Goal: Information Seeking & Learning: Learn about a topic

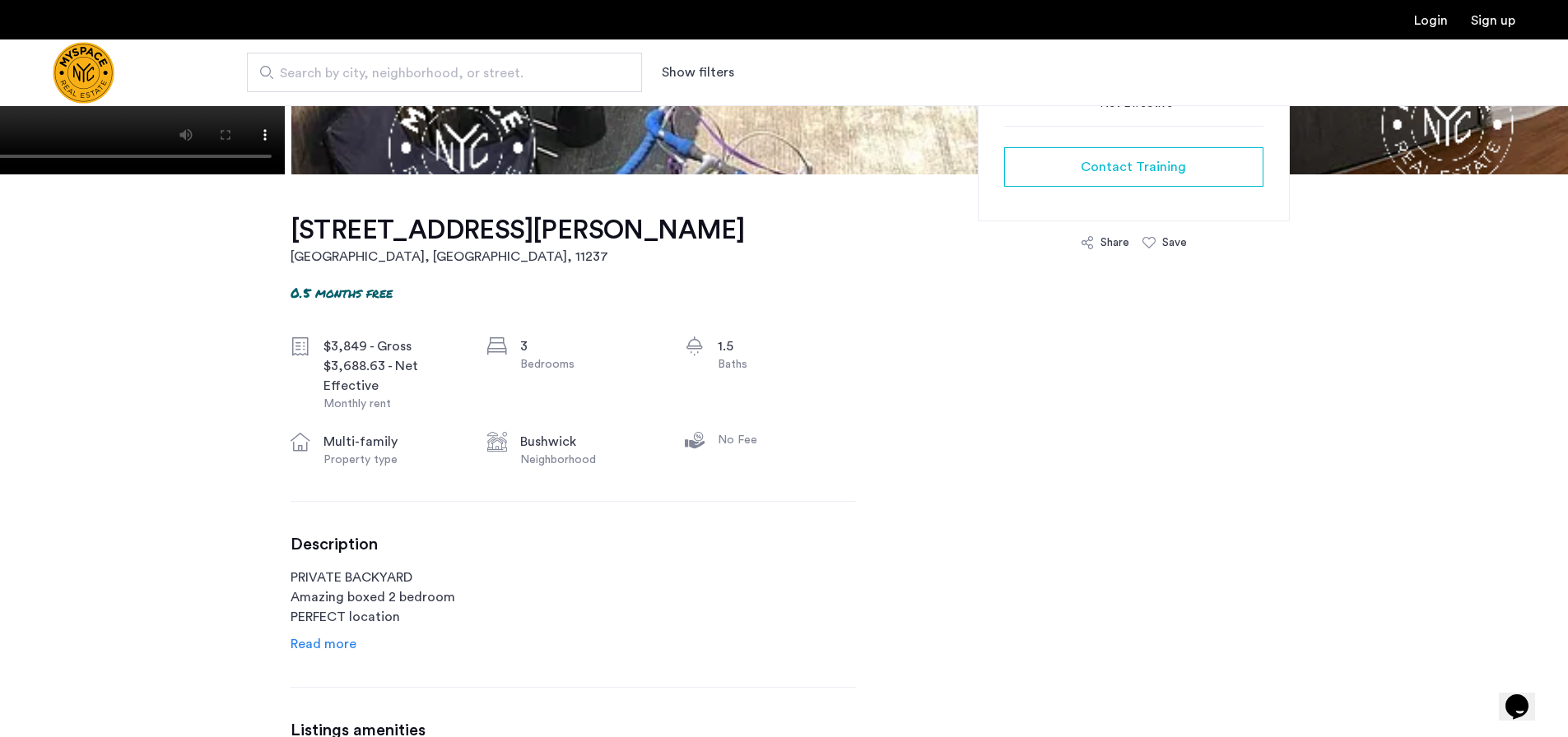
scroll to position [498, 0]
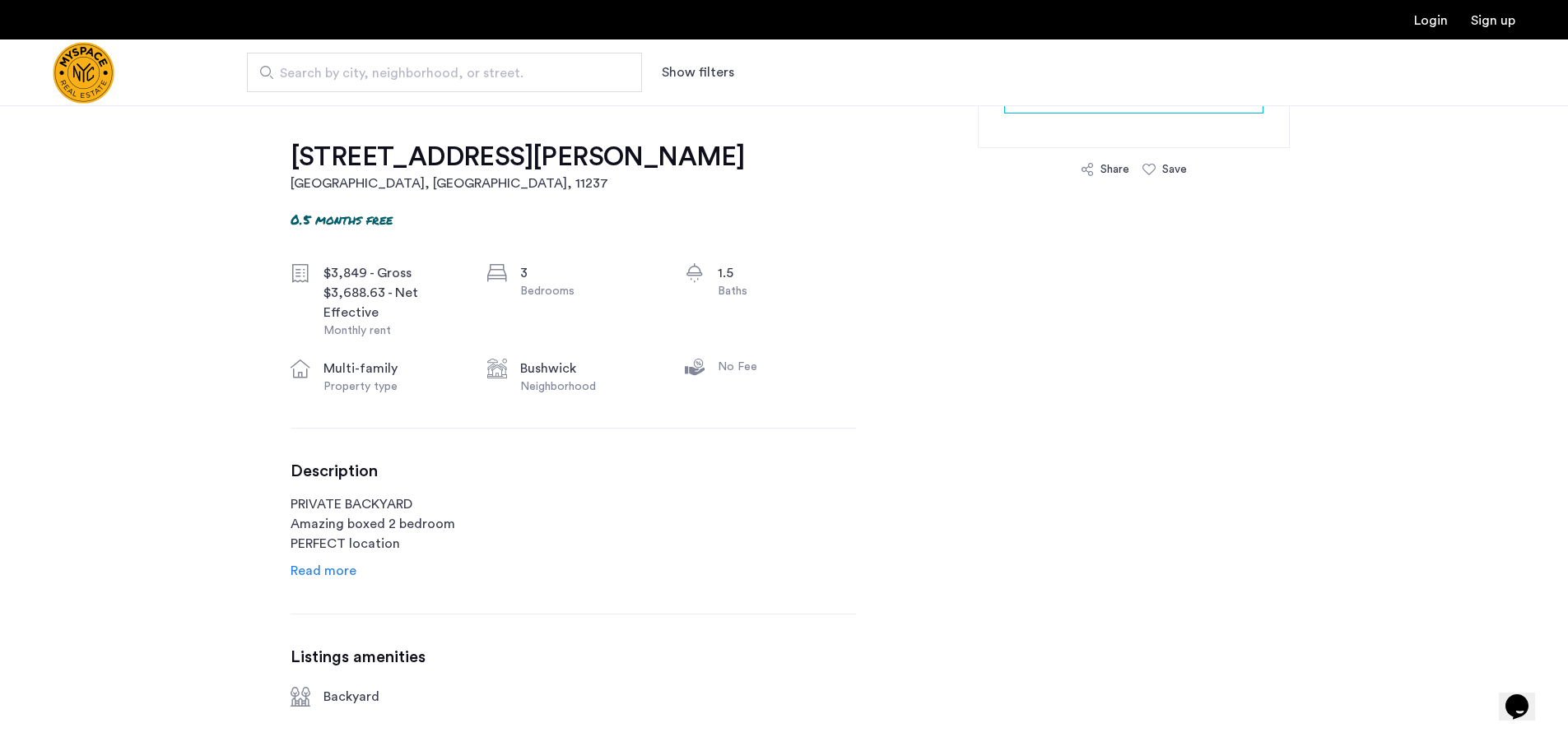
click at [314, 565] on span "Read more" at bounding box center [323, 570] width 66 height 13
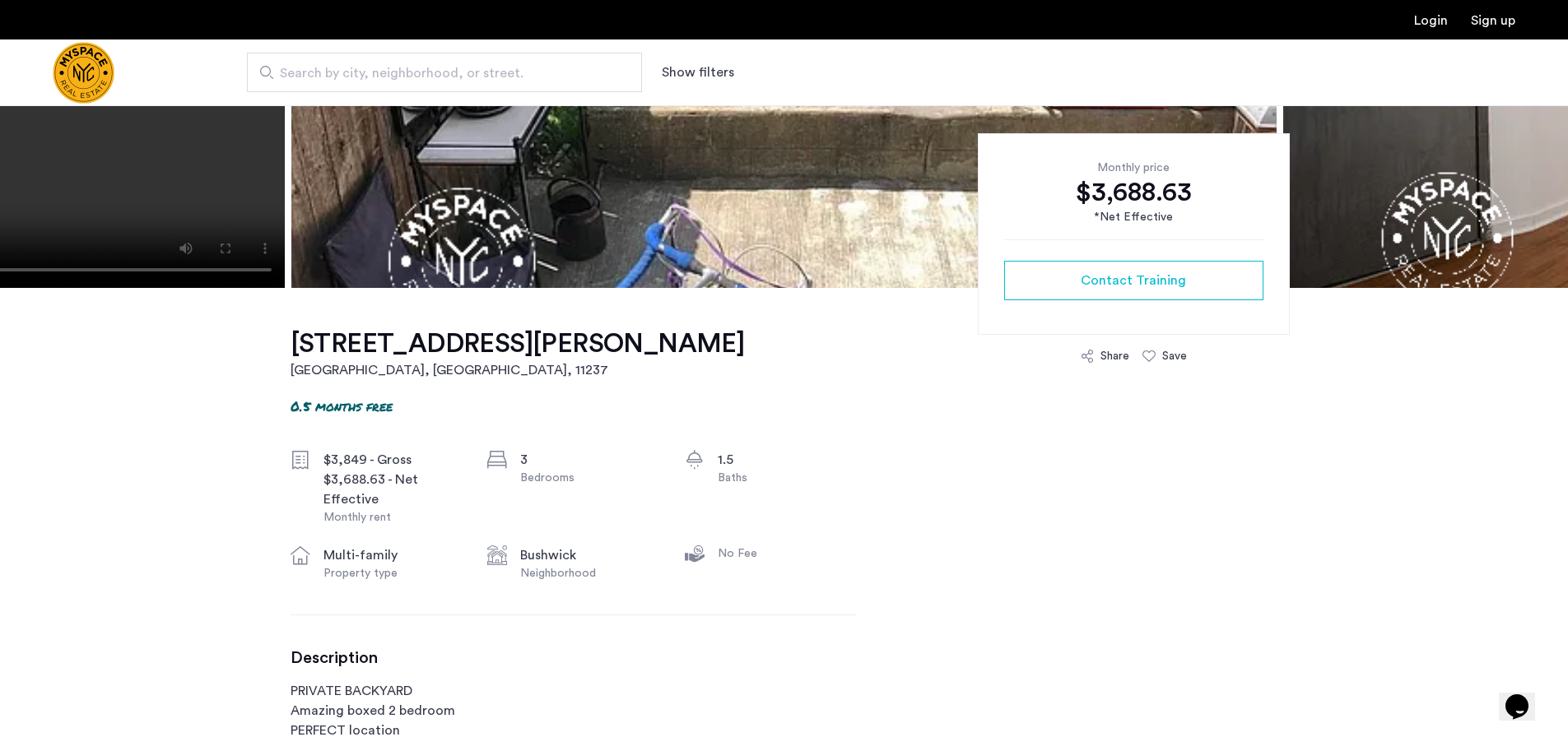
scroll to position [0, 0]
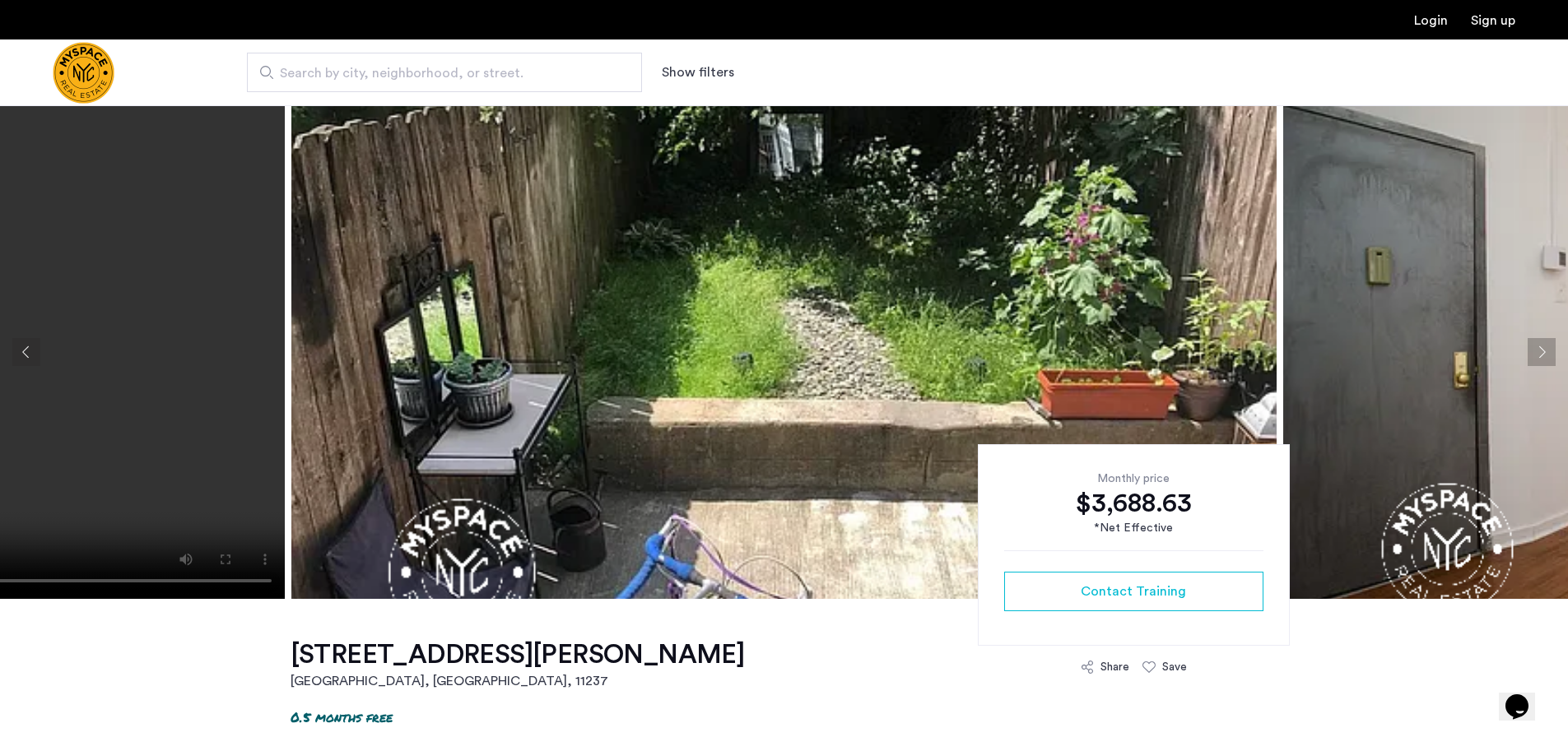
click at [700, 308] on img at bounding box center [784, 352] width 985 height 494
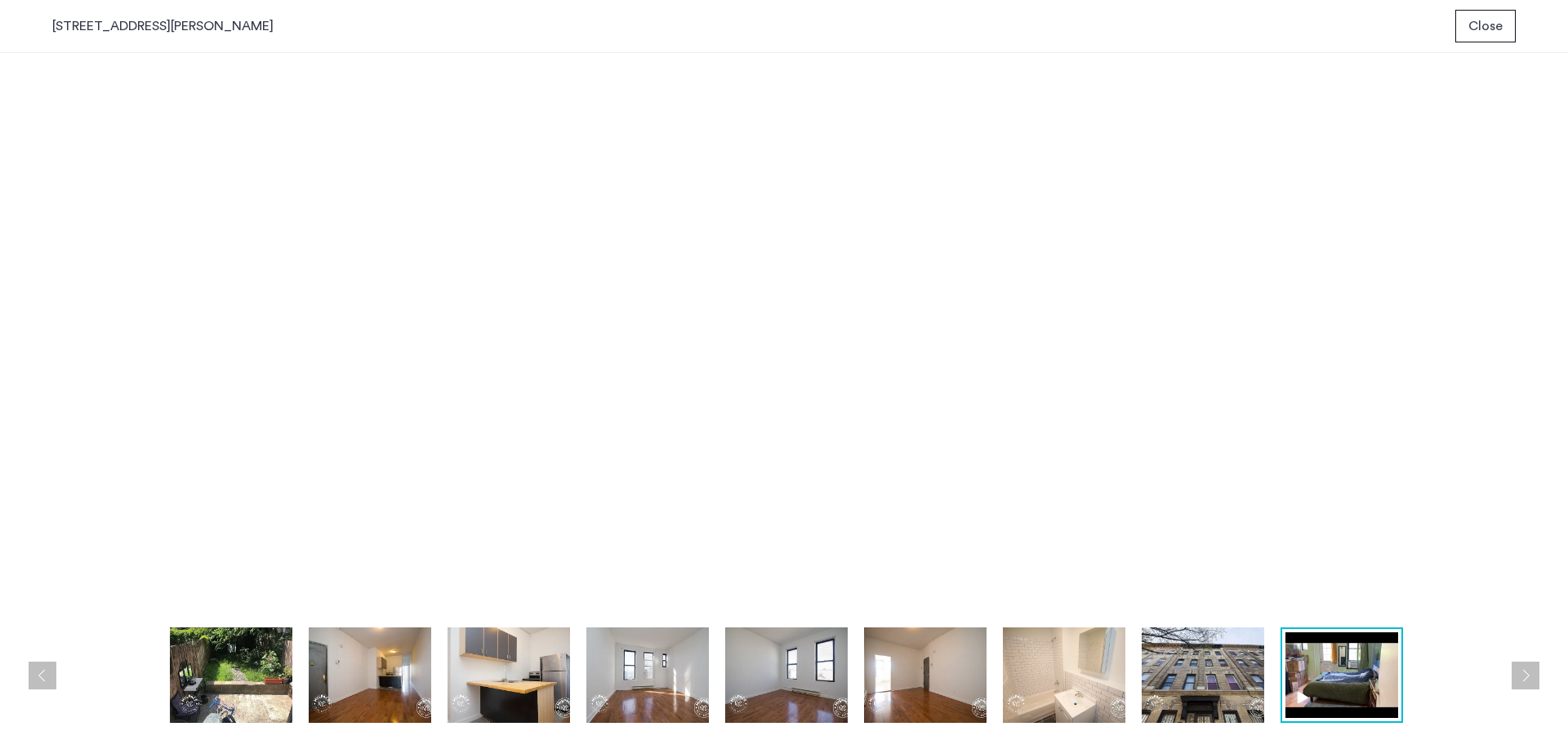
click at [1511, 28] on button "Close" at bounding box center [1485, 26] width 60 height 33
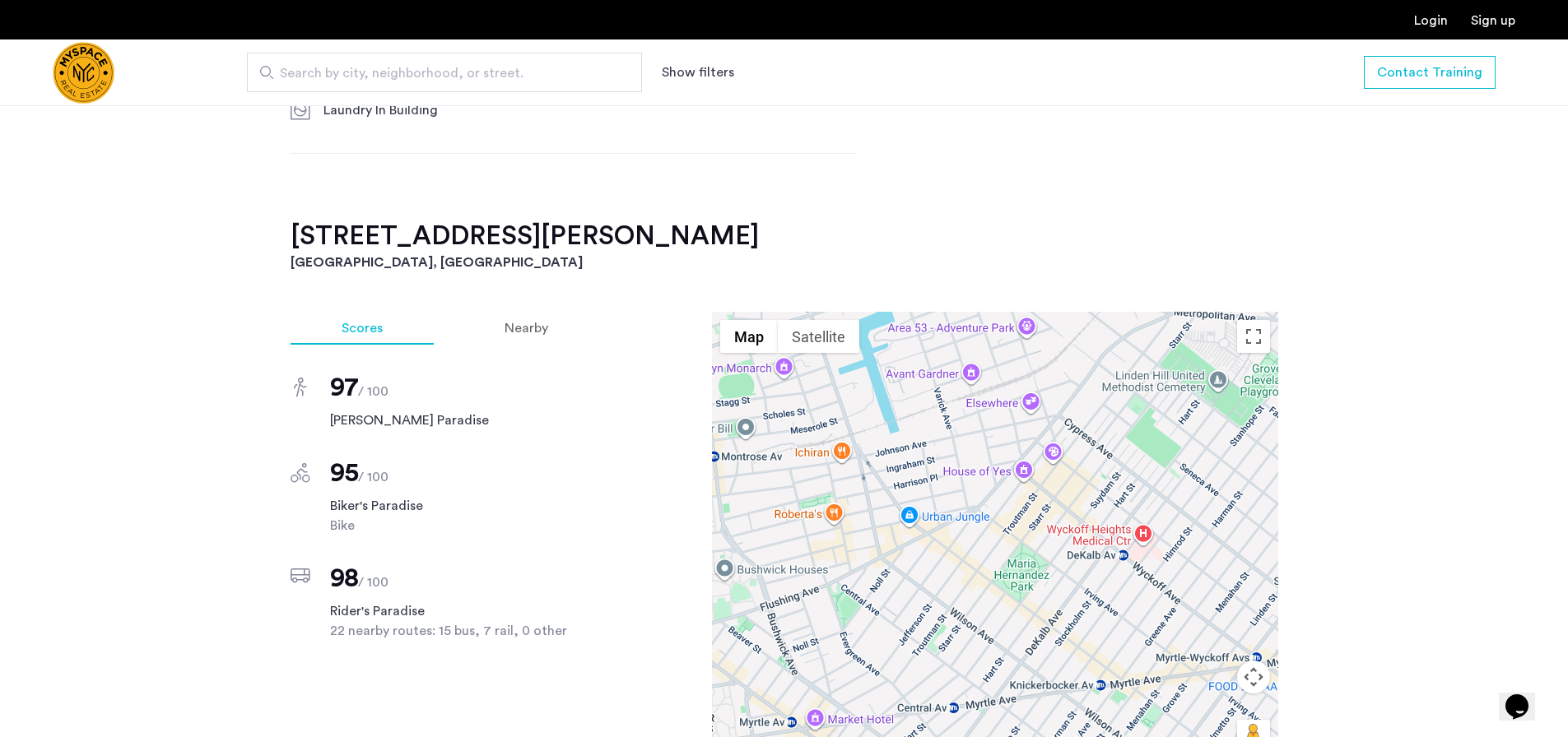
scroll to position [1311, 0]
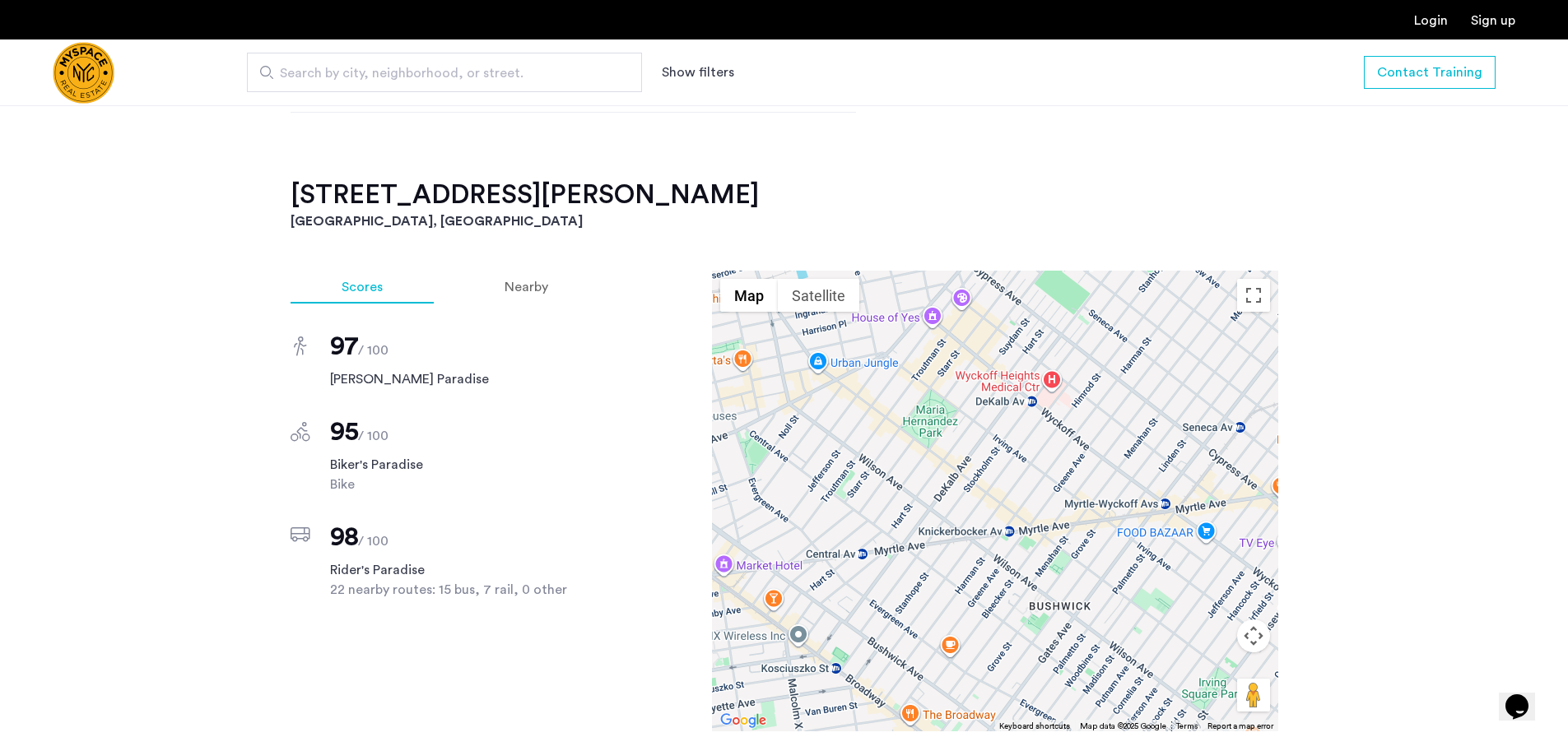
drag, startPoint x: 1023, startPoint y: 563, endPoint x: 930, endPoint y: 450, distance: 146.3
click at [930, 450] on div at bounding box center [995, 501] width 567 height 461
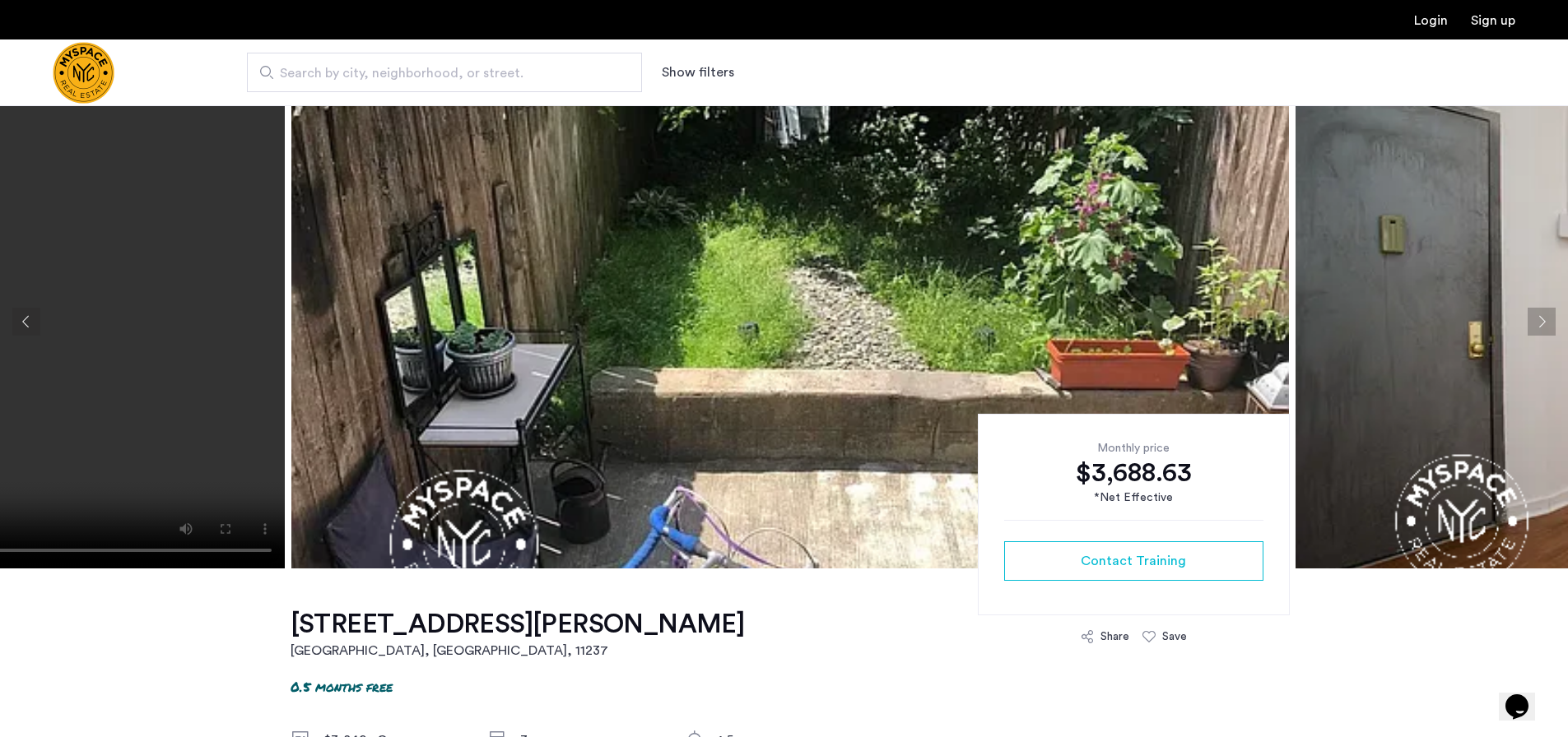
scroll to position [0, 0]
